Goal: Find specific page/section: Find specific page/section

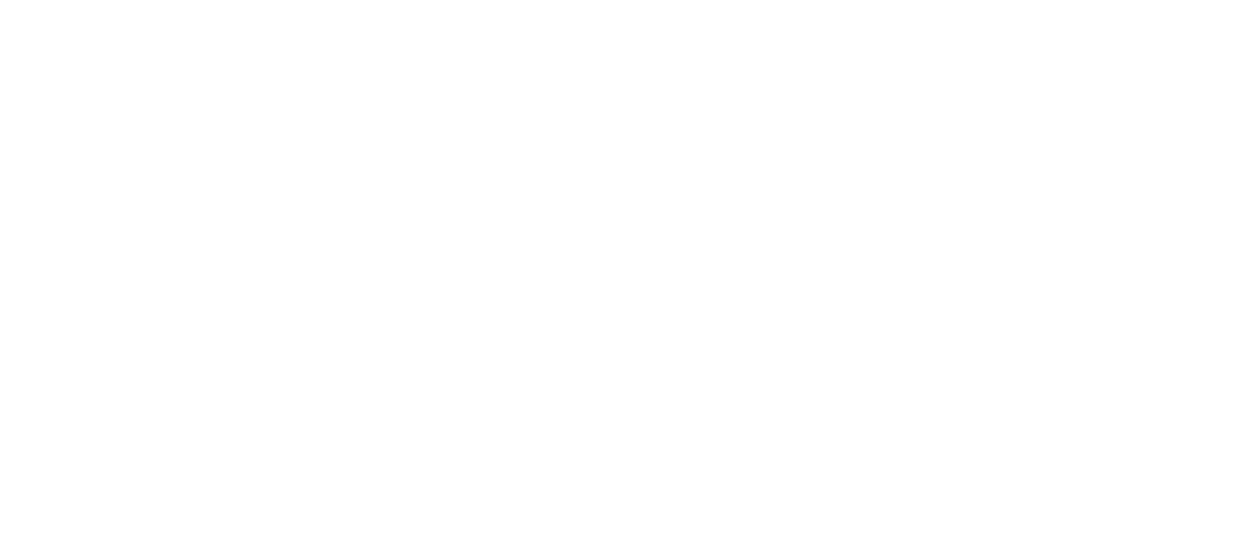
type input "cascabeles 6"
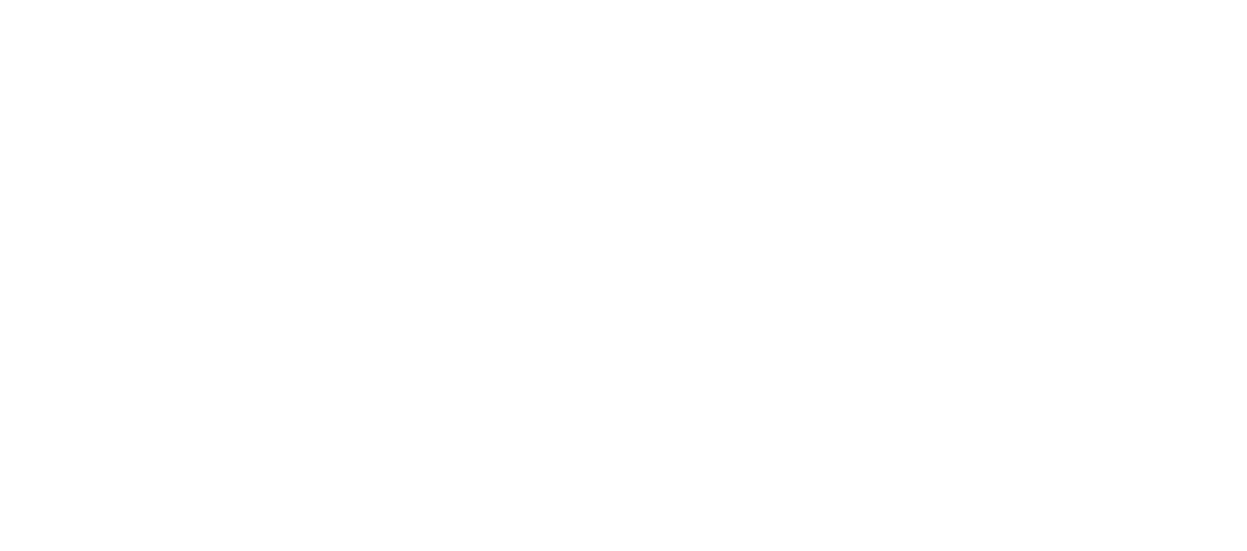
type input "casca"
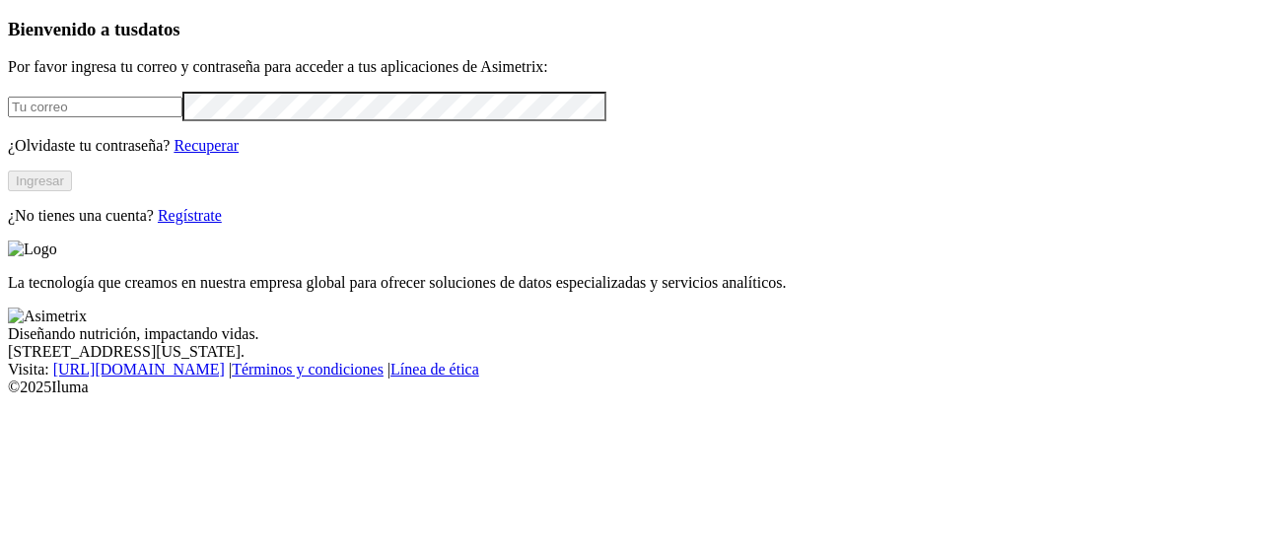
type input "[EMAIL_ADDRESS][PERSON_NAME][DOMAIN_NAME]"
click at [72, 191] on button "Ingresar" at bounding box center [40, 181] width 64 height 21
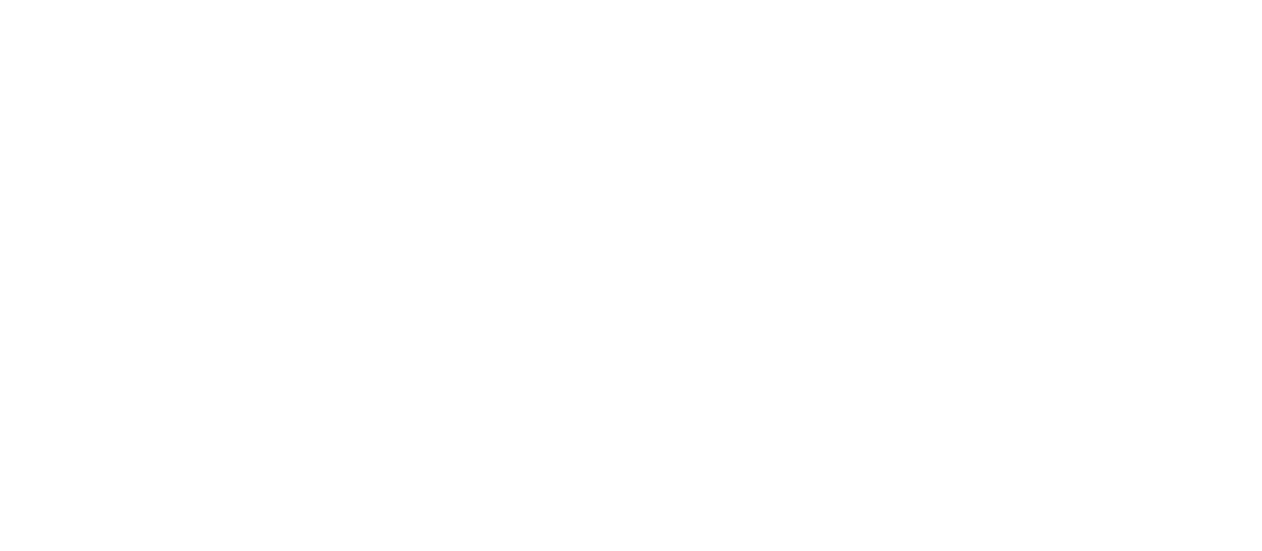
type input "alia"
